Goal: Contribute content: Contribute content

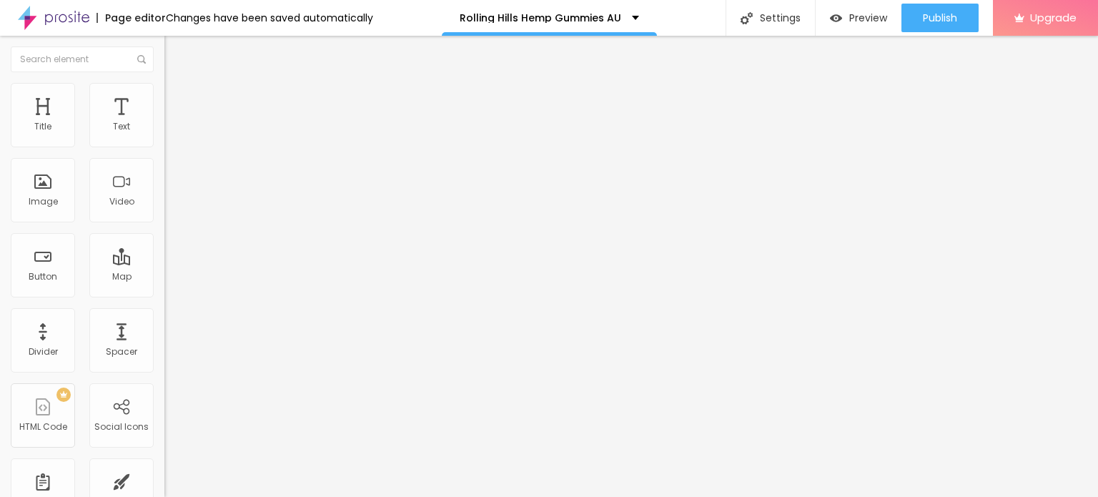
click at [172, 206] on icon "button" at bounding box center [175, 203] width 6 height 6
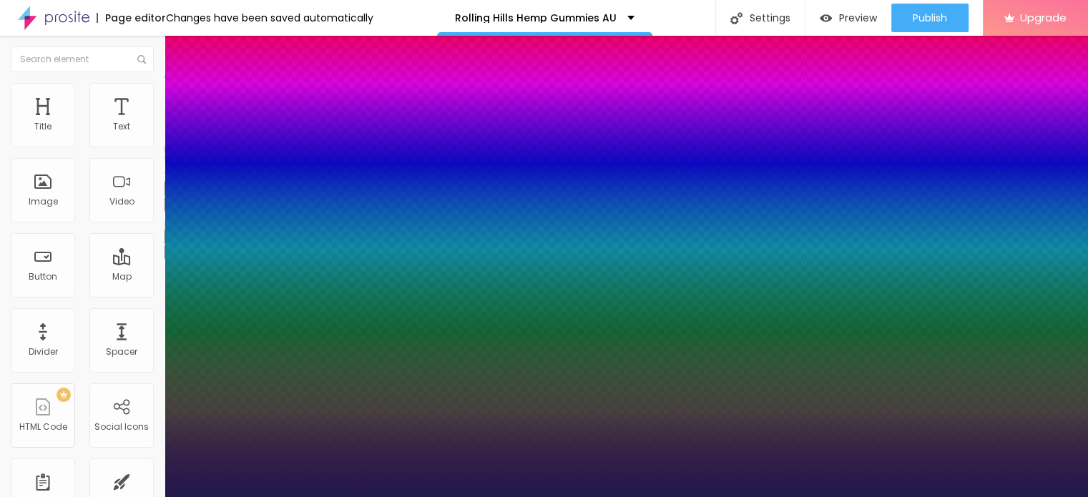
type input "1"
type input "19"
type input "1"
type input "29"
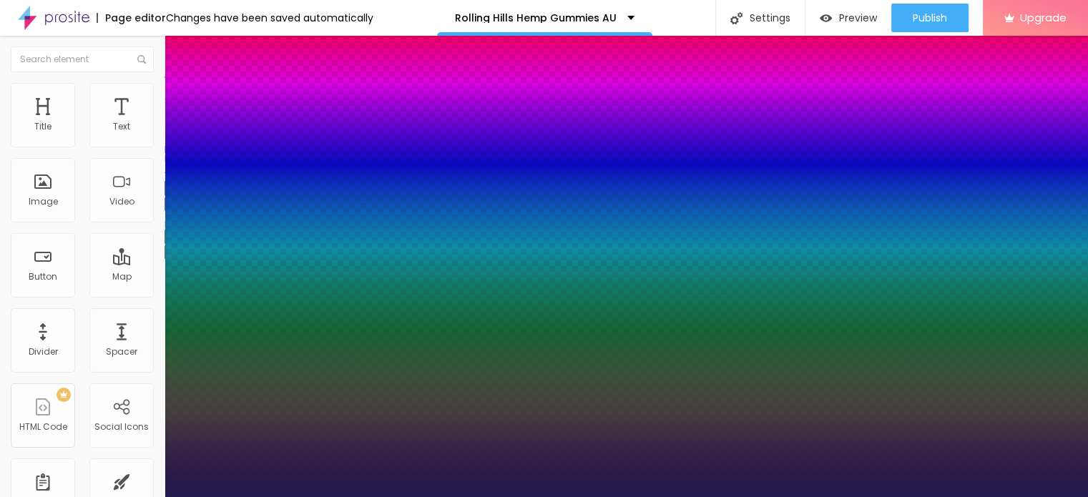
type input "29"
type input "1"
type input "30"
type input "1"
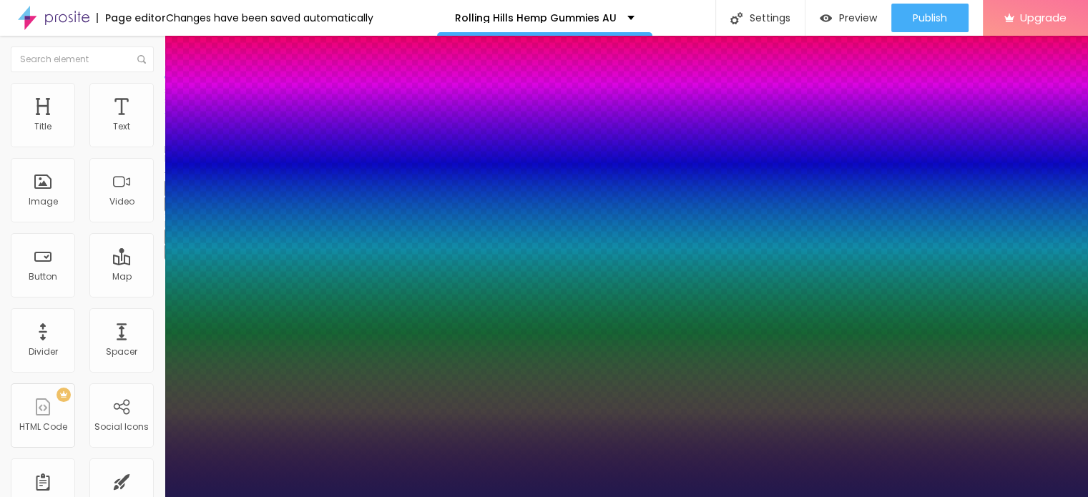
type input "31"
type input "1"
type input "32"
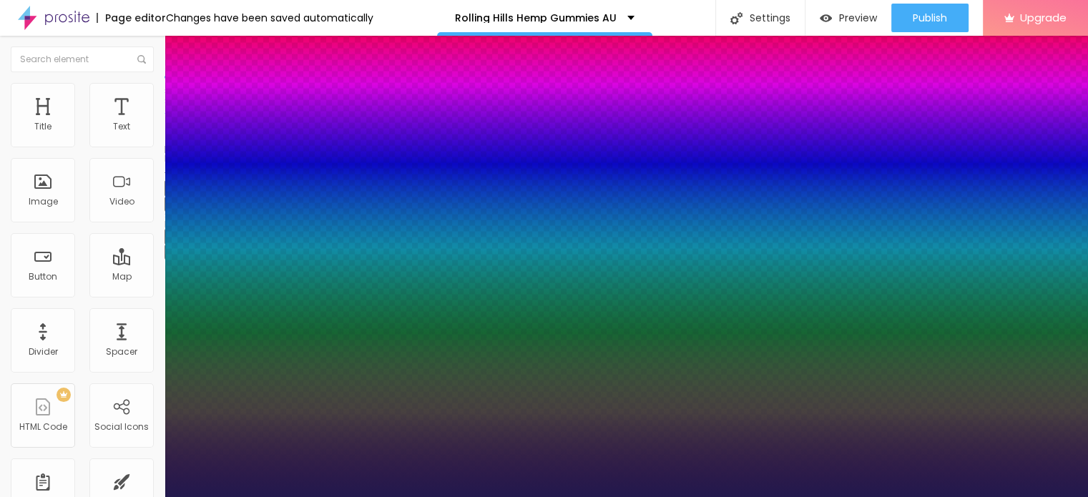
type input "1"
type input "33"
type input "1"
type input "32"
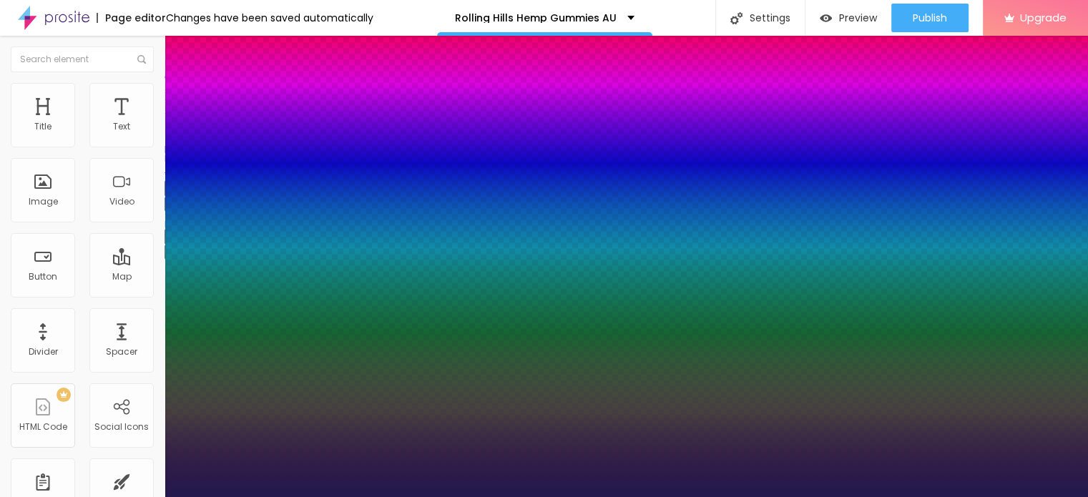
type input "32"
type input "1"
type input "31"
type input "1"
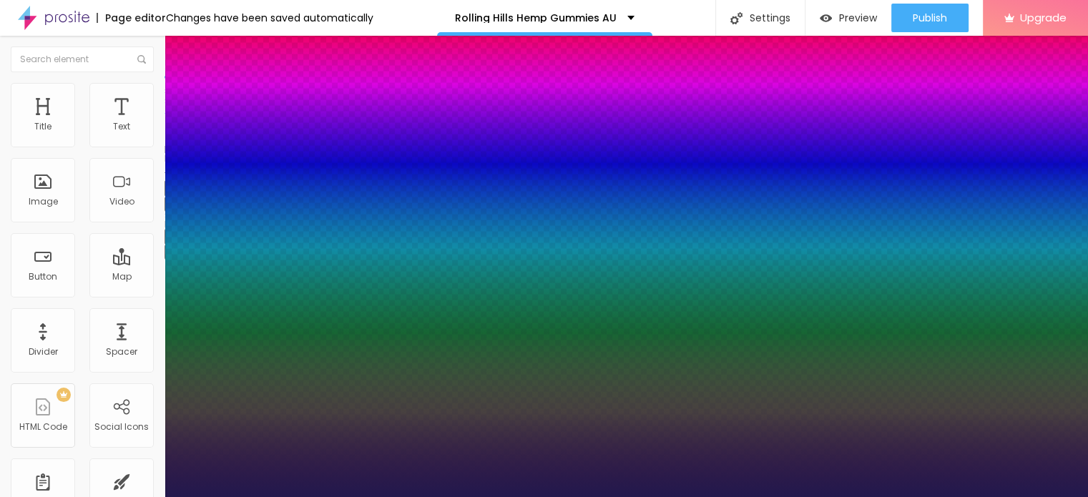
type input "30"
type input "1"
type input "29"
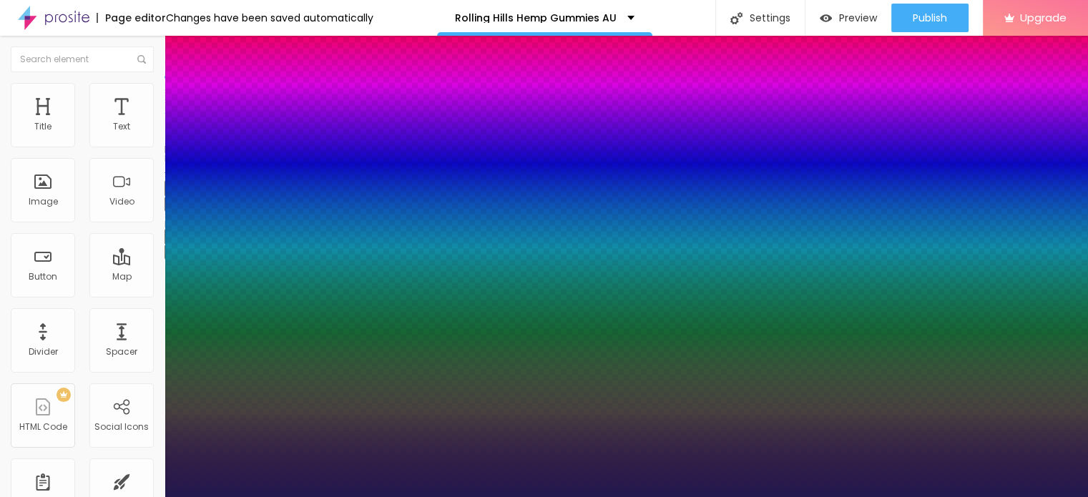
type input "1"
type input "28"
type input "1"
type input "27"
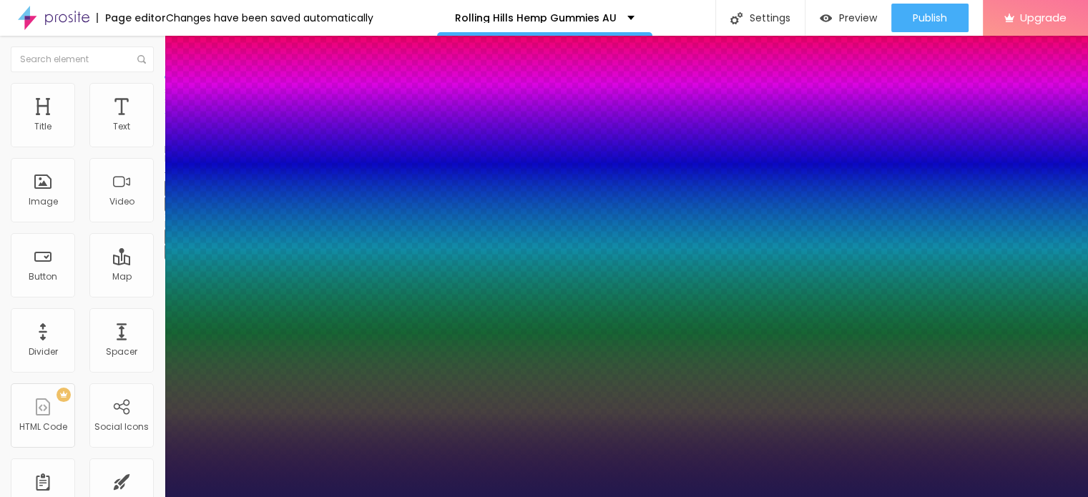
type input "27"
type input "1"
type input "26"
type input "1"
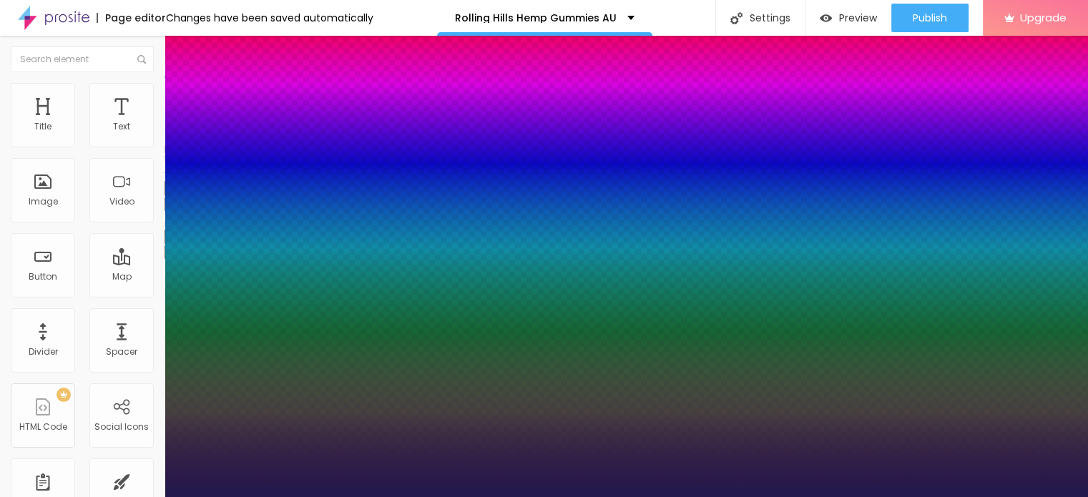
type input "25"
type input "1"
type input "24"
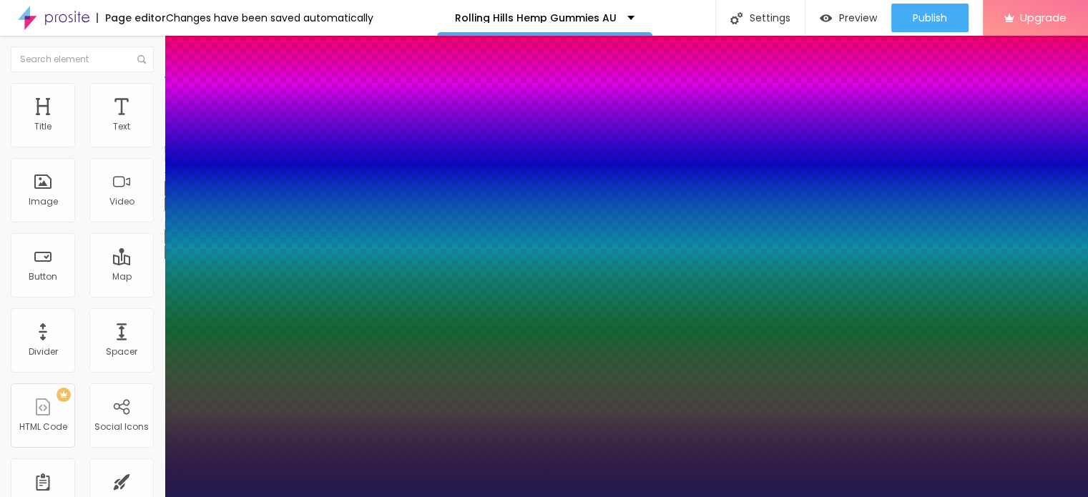
type input "1"
type input "25"
type input "1"
type input "26"
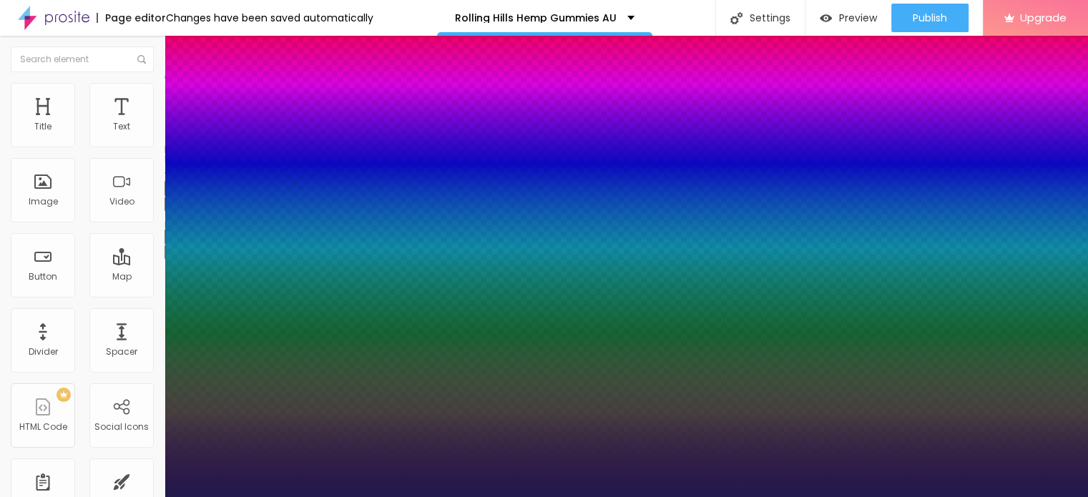
type input "26"
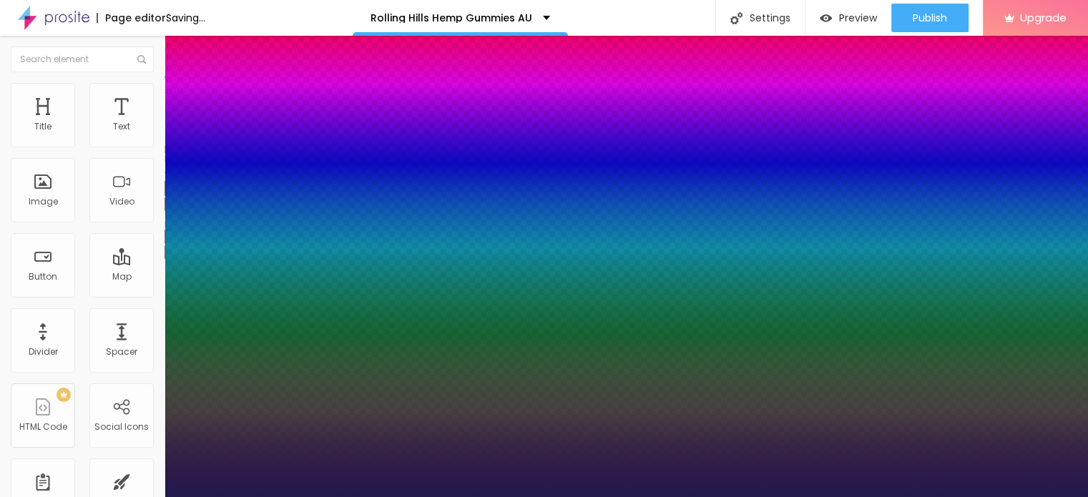
type input "1"
type input "27"
type input "1"
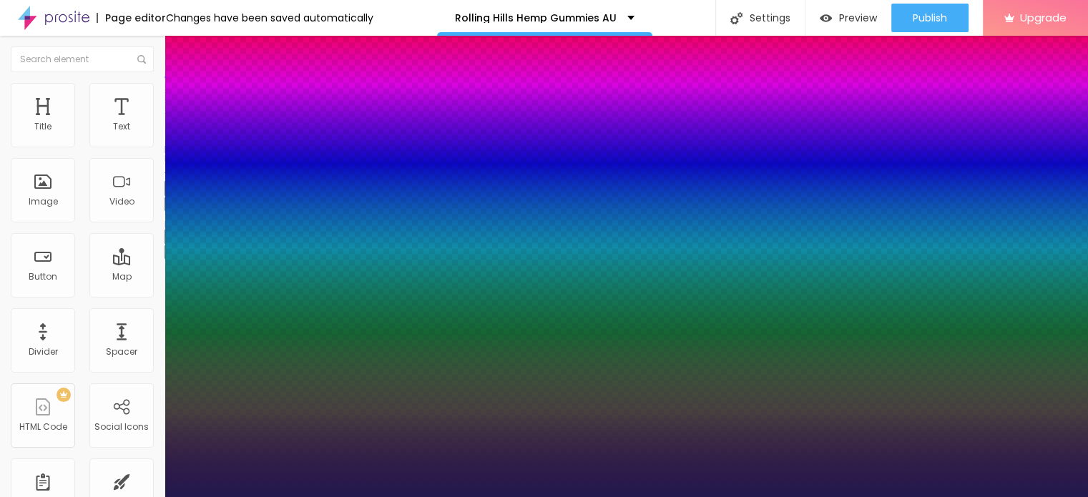
type input "28"
type input "1"
type input "29"
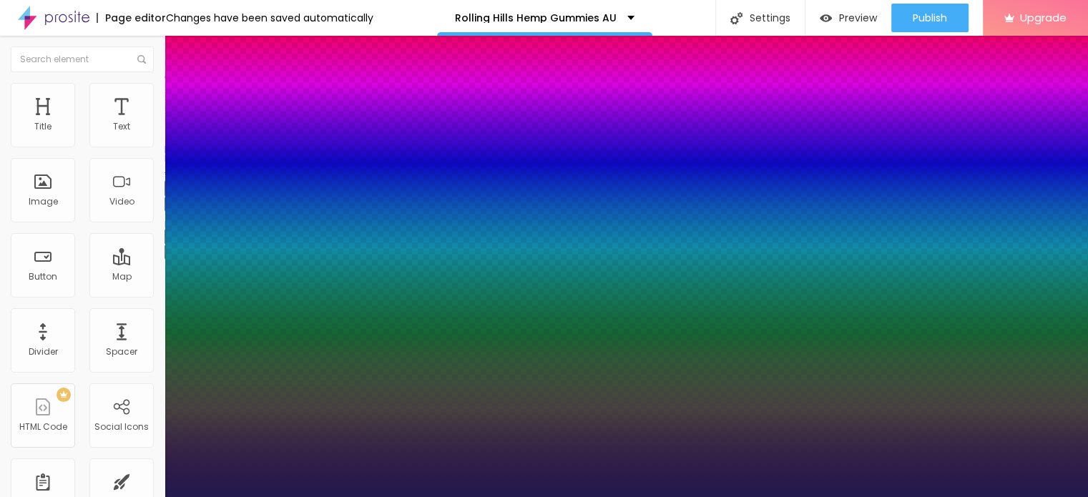
type input "1"
drag, startPoint x: 192, startPoint y: 400, endPoint x: 208, endPoint y: 402, distance: 16.6
type input "29"
click at [535, 496] on div at bounding box center [544, 497] width 1088 height 0
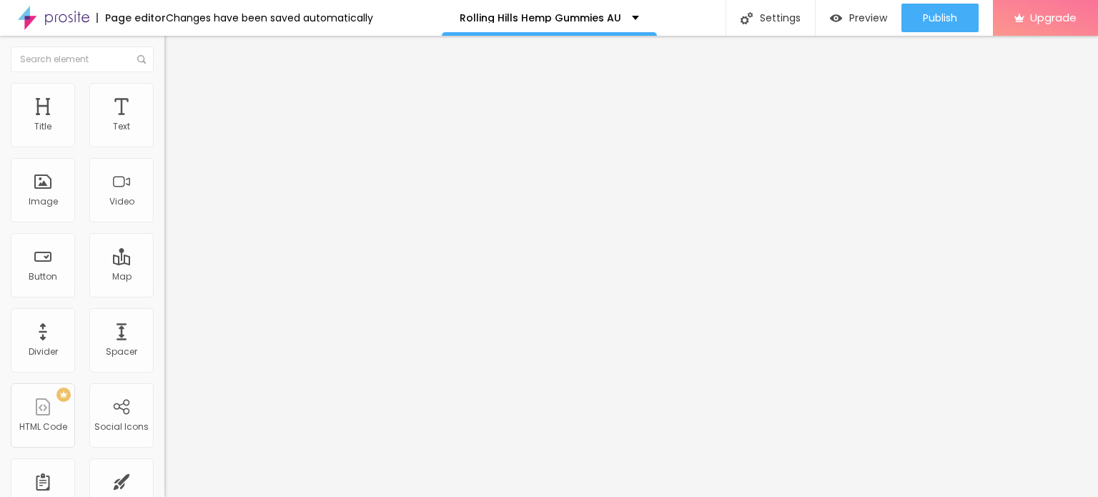
click at [164, 123] on span "Add image" at bounding box center [193, 117] width 59 height 12
click at [164, 91] on img at bounding box center [170, 89] width 13 height 13
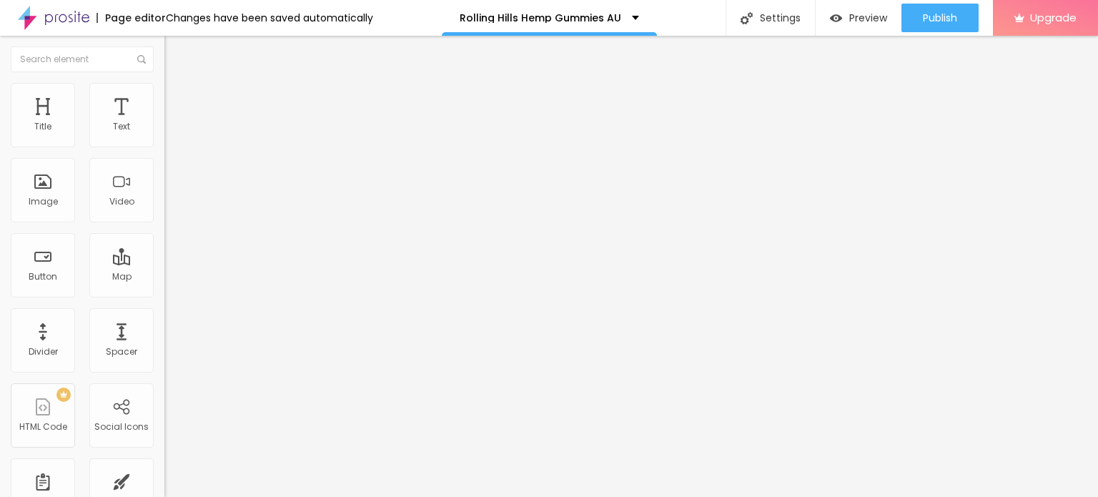
type input "95"
type input "90"
type input "85"
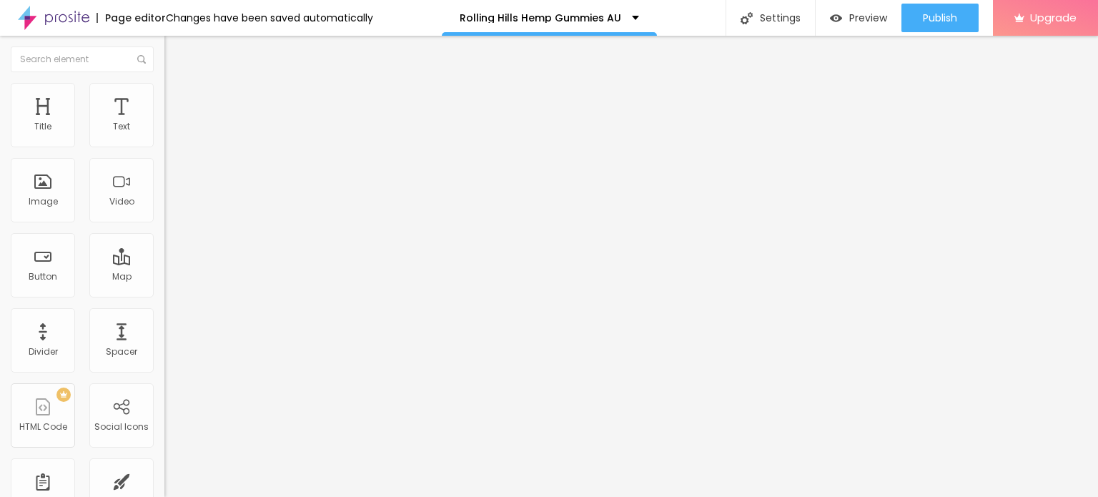
type input "85"
type input "80"
type input "75"
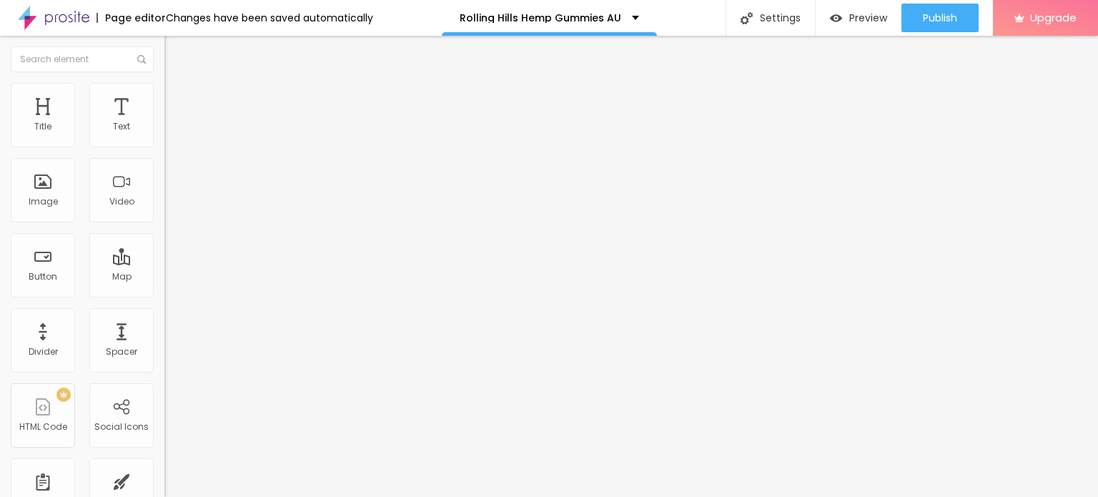
type input "65"
type input "60"
type input "55"
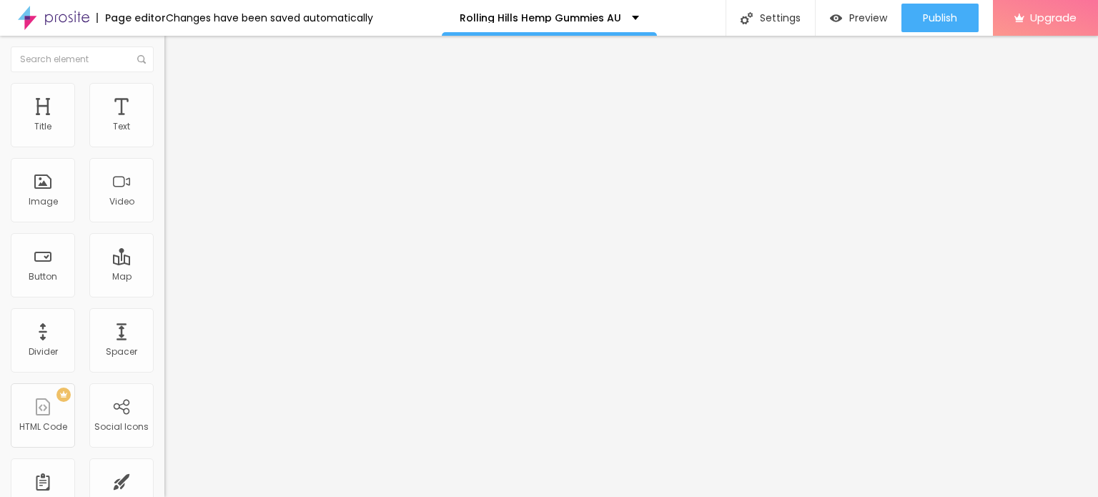
type input "55"
type input "50"
type input "45"
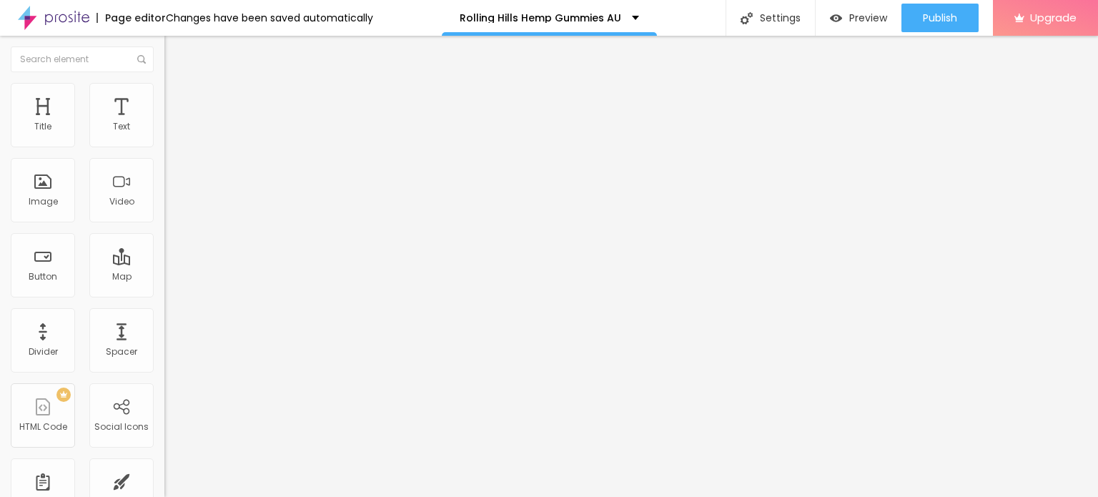
type input "40"
type input "35"
type input "30"
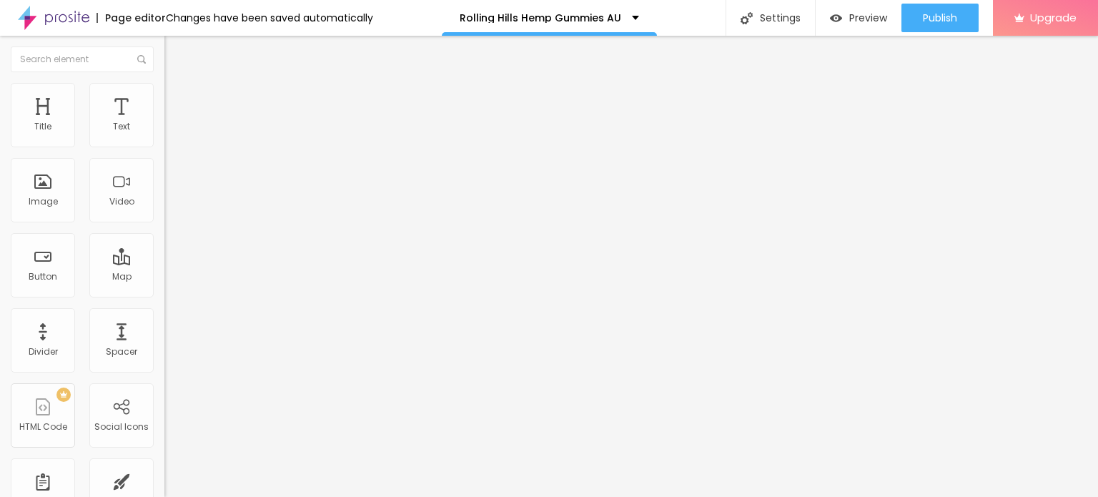
type input "30"
type input "35"
drag, startPoint x: 149, startPoint y: 154, endPoint x: 51, endPoint y: 151, distance: 97.3
type input "35"
click at [164, 147] on input "range" at bounding box center [210, 140] width 92 height 11
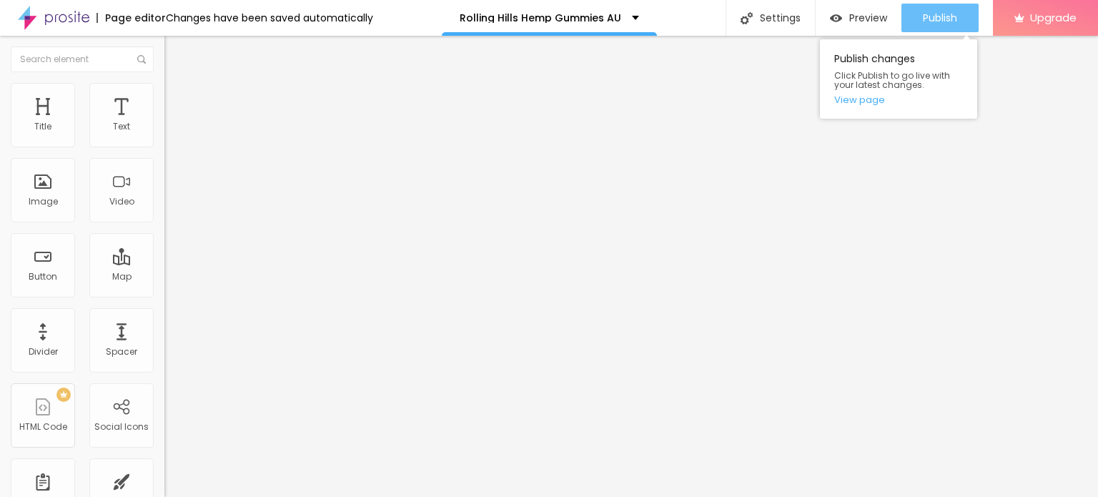
click at [955, 21] on span "Publish" at bounding box center [940, 17] width 34 height 11
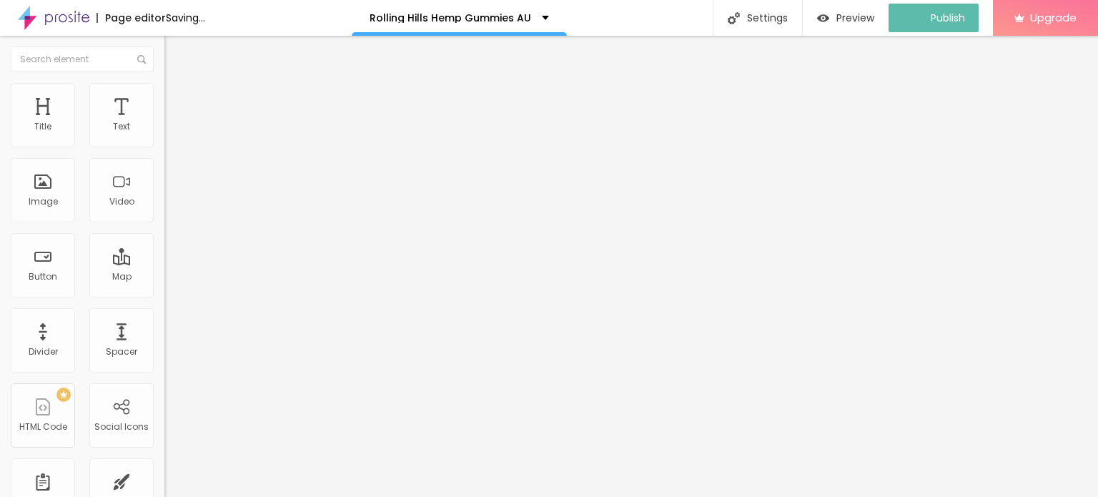
click at [47, 24] on img at bounding box center [54, 18] width 72 height 36
